Goal: Complete application form

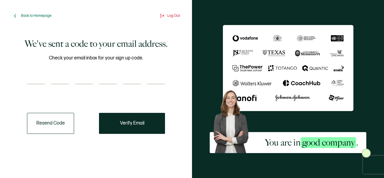
click at [38, 81] on input "number" at bounding box center [36, 78] width 18 height 12
type input "2"
type input "8"
type input "6"
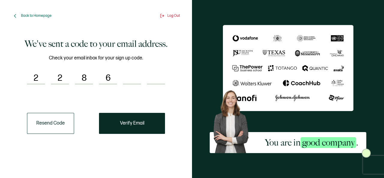
type input "0"
type input "2"
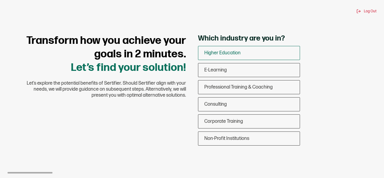
click at [231, 51] on span "Higher Education" at bounding box center [223, 53] width 36 height 6
click at [0, 0] on input "Higher Education" at bounding box center [0, 0] width 0 height 0
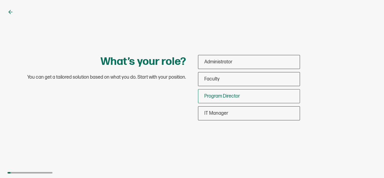
click at [229, 95] on span "Program Director" at bounding box center [223, 96] width 36 height 6
click at [0, 0] on input "Program Director" at bounding box center [0, 0] width 0 height 0
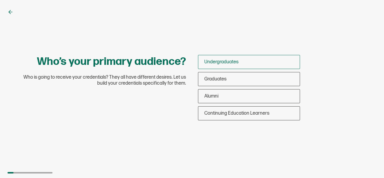
click at [229, 62] on span "Undergraduates" at bounding box center [222, 62] width 34 height 6
click at [0, 0] on input "Undergraduates" at bounding box center [0, 0] width 0 height 0
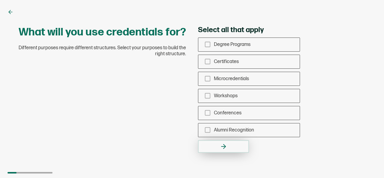
click at [230, 147] on button "button" at bounding box center [223, 146] width 51 height 13
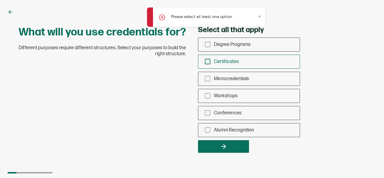
click at [213, 60] on div "Certificates" at bounding box center [250, 62] width 102 height 14
click at [0, 0] on input "Certificates" at bounding box center [0, 0] width 0 height 0
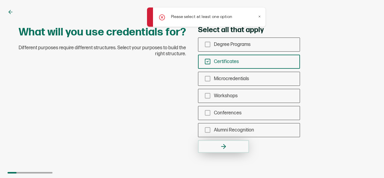
click at [232, 141] on button "button" at bounding box center [223, 146] width 51 height 13
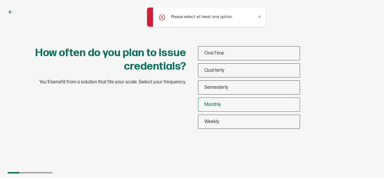
click at [215, 105] on span "Monthly" at bounding box center [213, 105] width 17 height 6
click at [0, 0] on input "Monthly" at bounding box center [0, 0] width 0 height 0
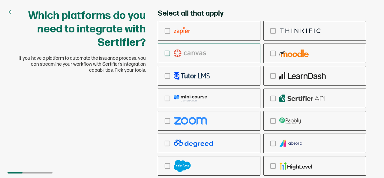
click at [166, 52] on icon "checkbox-group" at bounding box center [167, 53] width 7 height 7
click at [0, 0] on input "checkbox-group" at bounding box center [0, 0] width 0 height 0
click at [206, 56] on img "checkbox-group" at bounding box center [190, 54] width 32 height 8
click at [0, 0] on input "checkbox-group" at bounding box center [0, 0] width 0 height 0
click at [196, 55] on img "checkbox-group" at bounding box center [190, 54] width 32 height 8
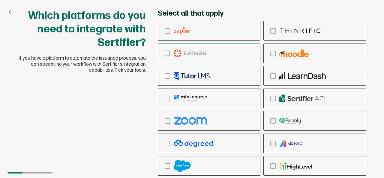
click at [0, 0] on input "checkbox-group" at bounding box center [0, 0] width 0 height 0
click at [116, 113] on div "Which platforms do you need to integrate with Sertifier? If you have a platform…" at bounding box center [192, 111] width 360 height 205
